Goal: Information Seeking & Learning: Learn about a topic

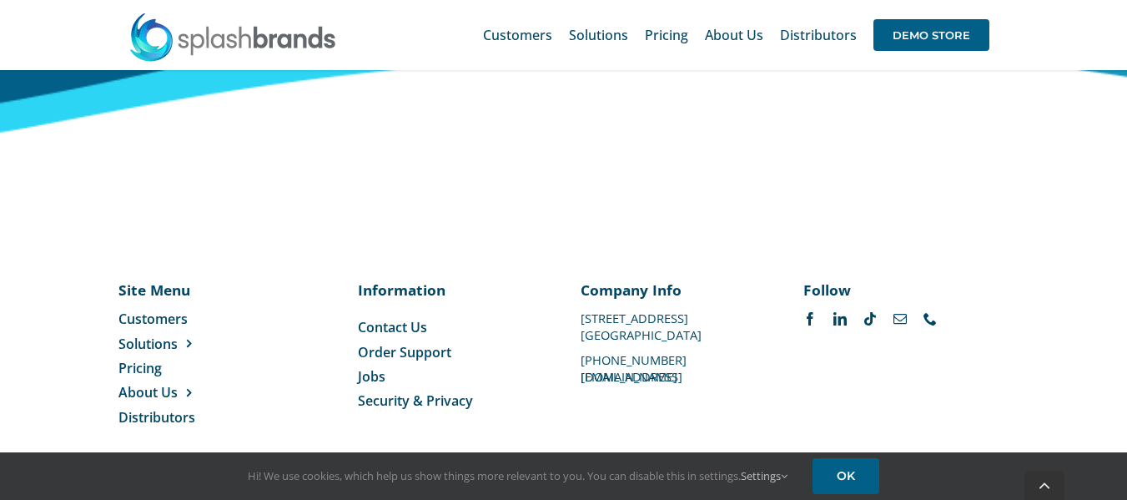
scroll to position [7081, 0]
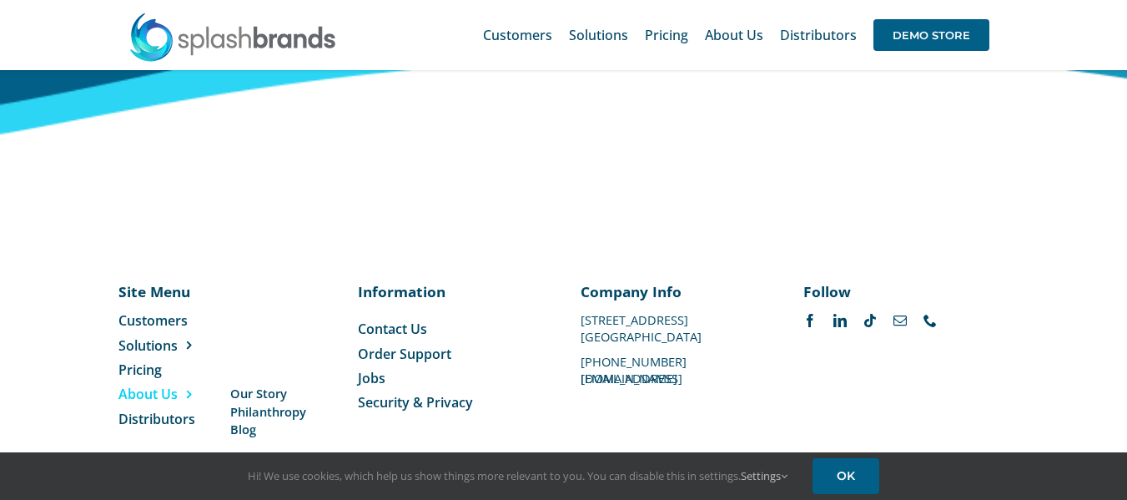
click at [189, 388] on span "Menu" at bounding box center [185, 394] width 15 height 13
click at [246, 420] on span "Blog" at bounding box center [243, 429] width 26 height 18
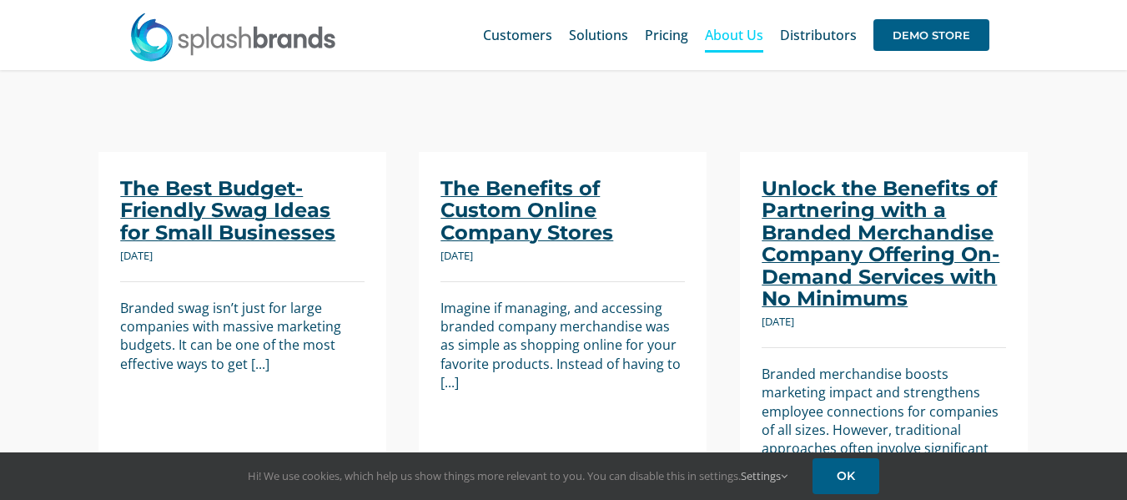
scroll to position [144, 0]
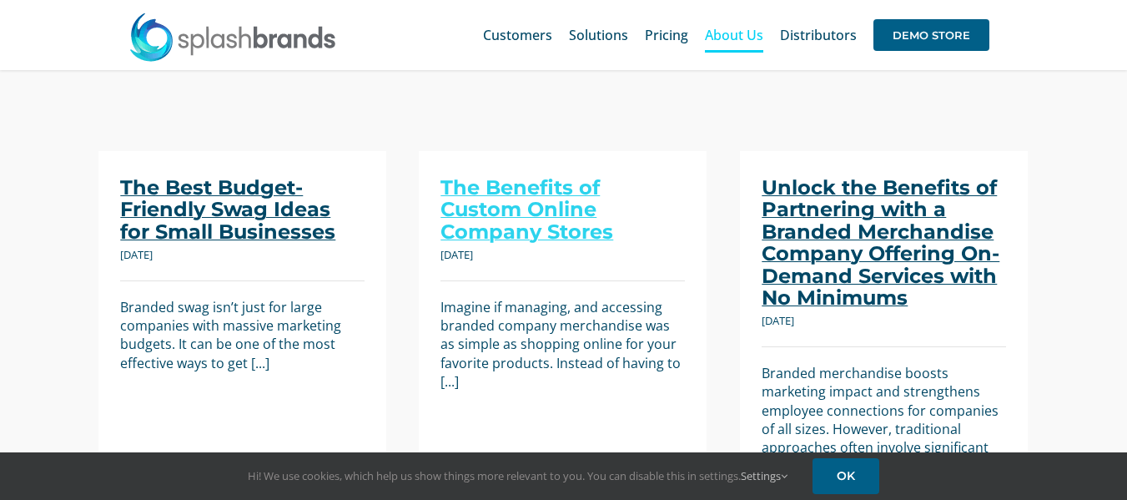
click at [504, 202] on link "The Benefits of Custom Online Company Stores" at bounding box center [526, 209] width 173 height 68
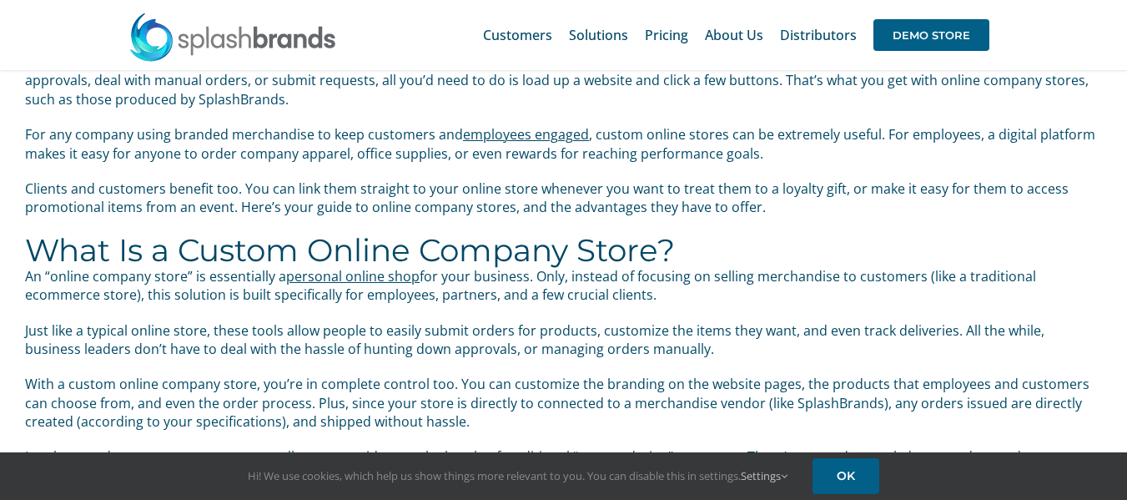
scroll to position [211, 0]
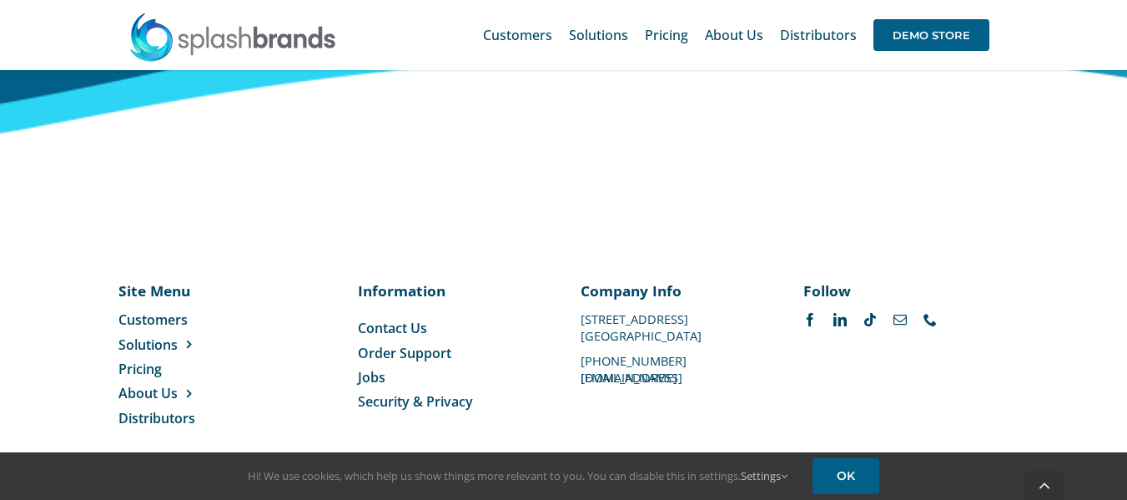
scroll to position [7082, 0]
click at [243, 419] on span "Blog" at bounding box center [243, 428] width 26 height 18
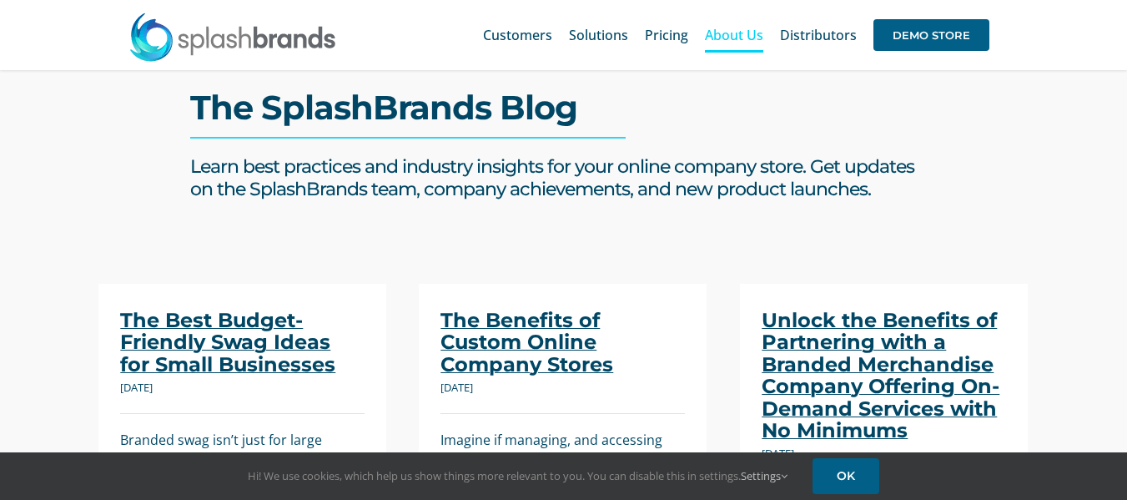
scroll to position [12, 0]
click at [31, 117] on div "The SplashBrands Blog Learn best practices and industry insights for your onlin…" at bounding box center [563, 170] width 1120 height 225
